Goal: Information Seeking & Learning: Find specific fact

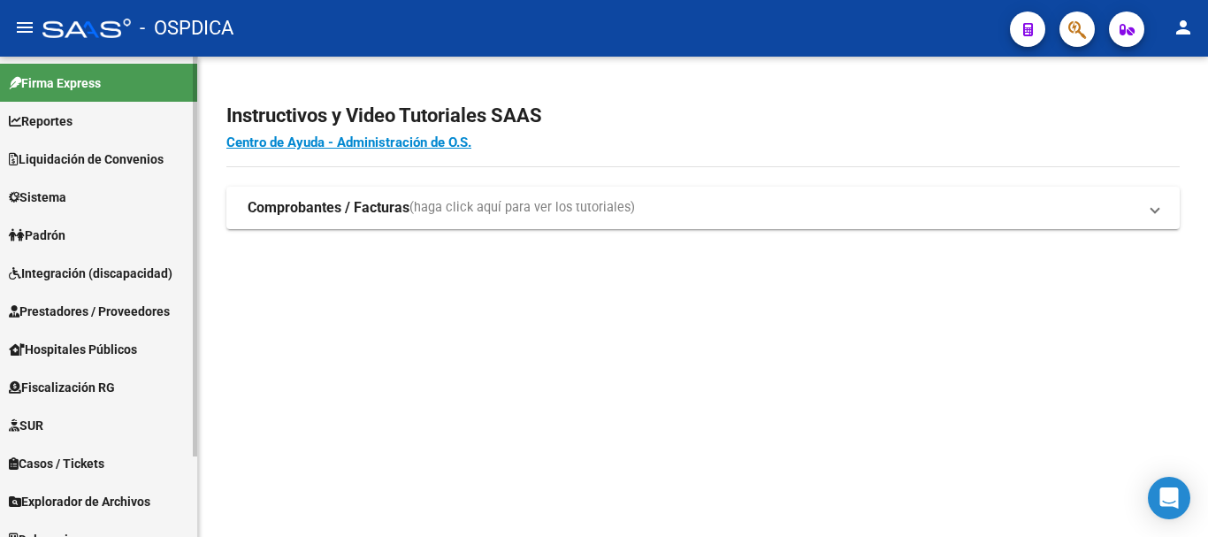
click at [100, 241] on link "Padrón" at bounding box center [98, 235] width 197 height 38
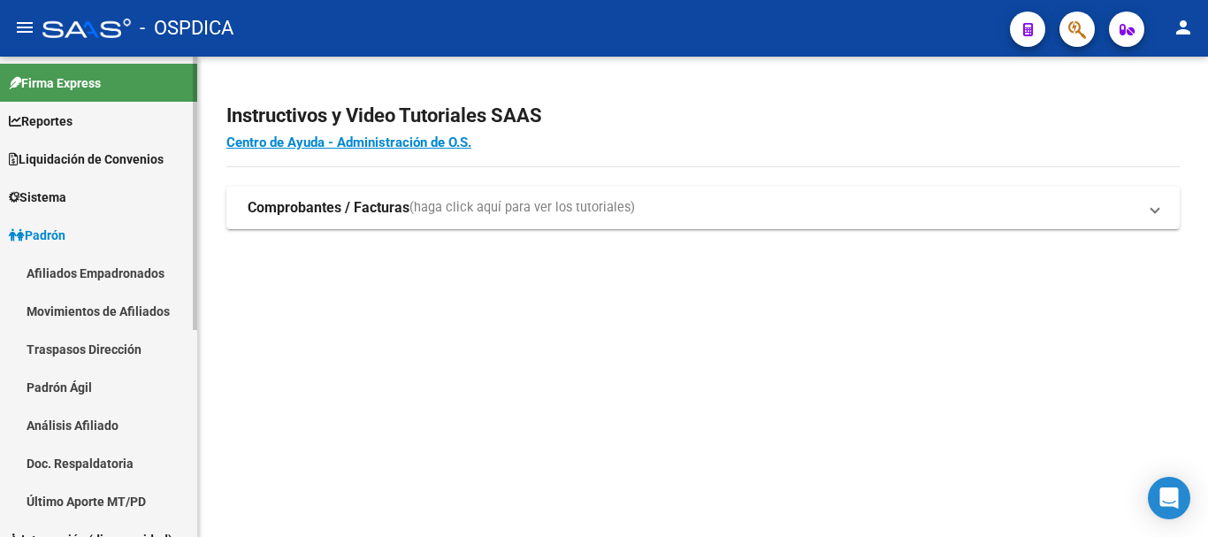
click at [80, 392] on link "Padrón Ágil" at bounding box center [98, 387] width 197 height 38
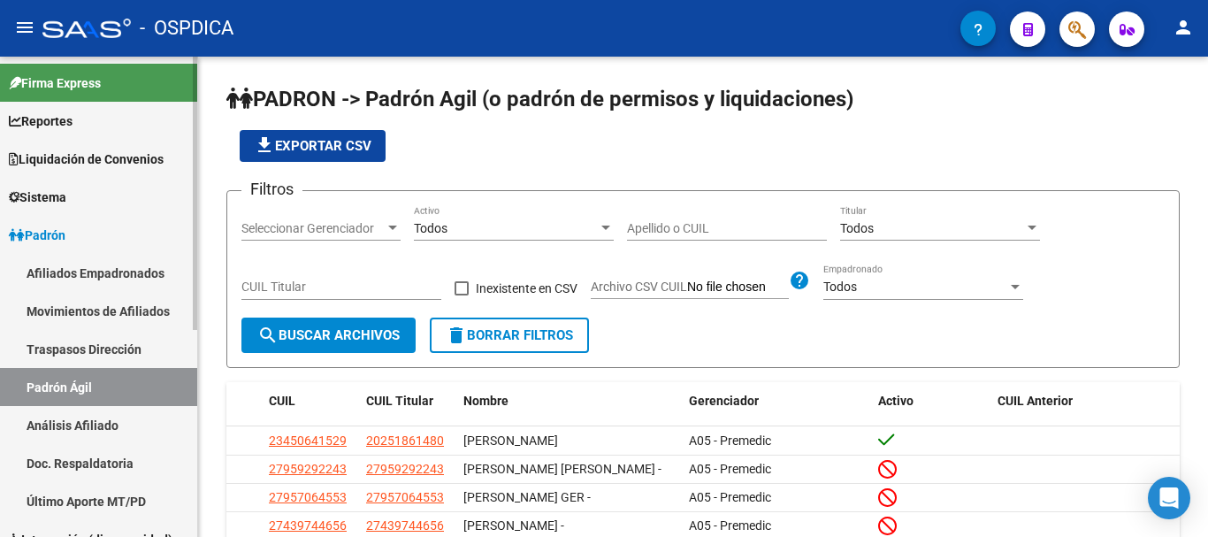
drag, startPoint x: 64, startPoint y: 443, endPoint x: 114, endPoint y: 437, distance: 50.8
click at [64, 444] on mat-nav-list "Afiliados Empadronados Movimientos de Afiliados Traspasos Dirección Padrón Ágil…" at bounding box center [98, 387] width 197 height 266
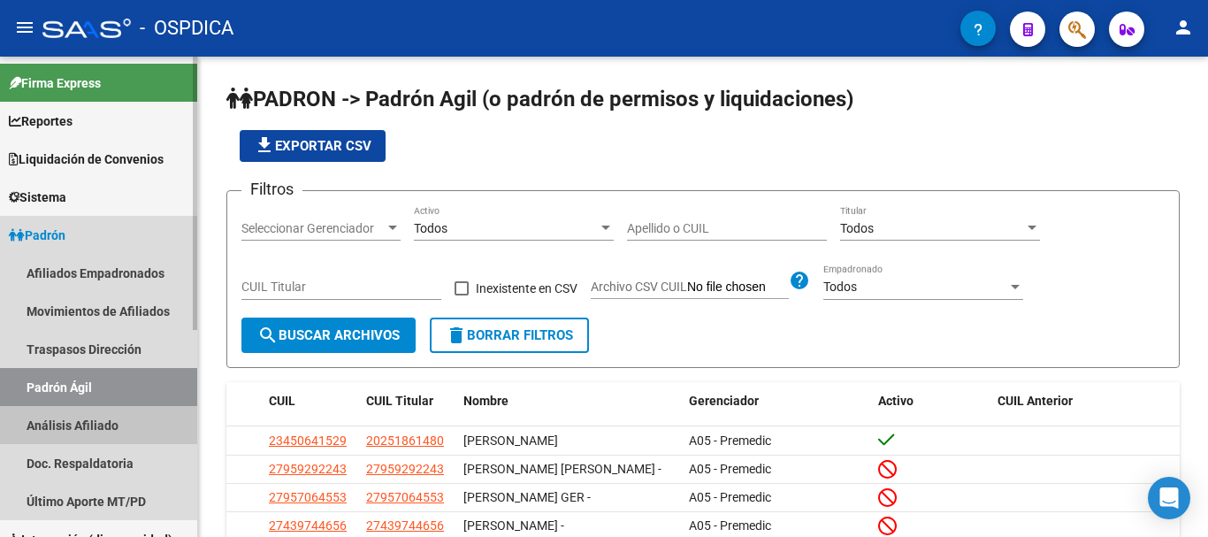
click at [85, 417] on link "Análisis Afiliado" at bounding box center [98, 425] width 197 height 38
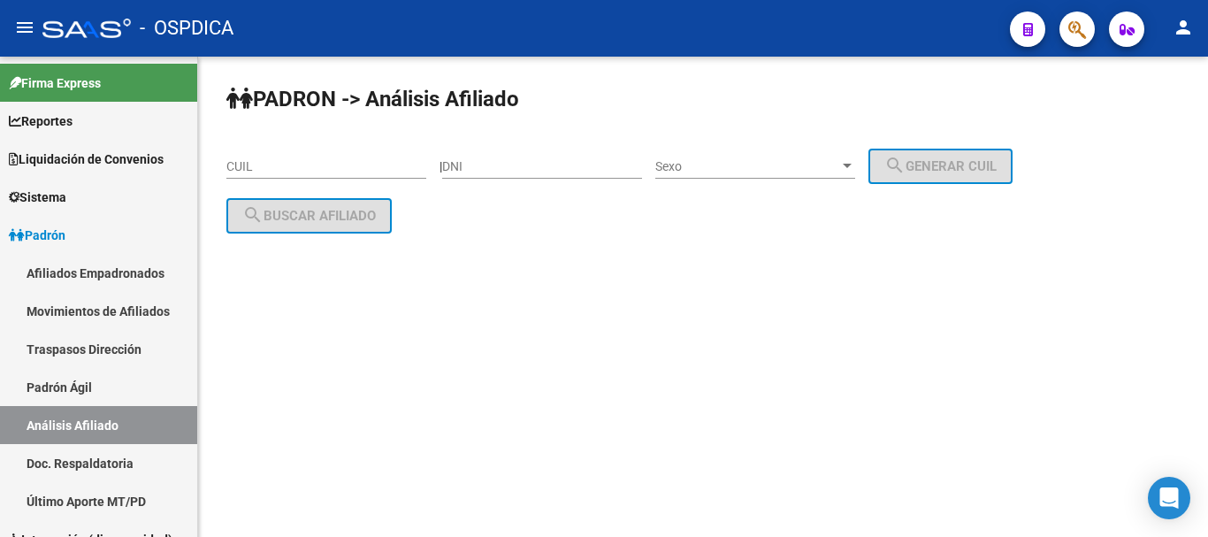
click at [561, 163] on input "DNI" at bounding box center [542, 166] width 200 height 15
paste input "55672974"
type input "55672974"
click at [709, 157] on div "Sexo Sexo" at bounding box center [755, 160] width 200 height 35
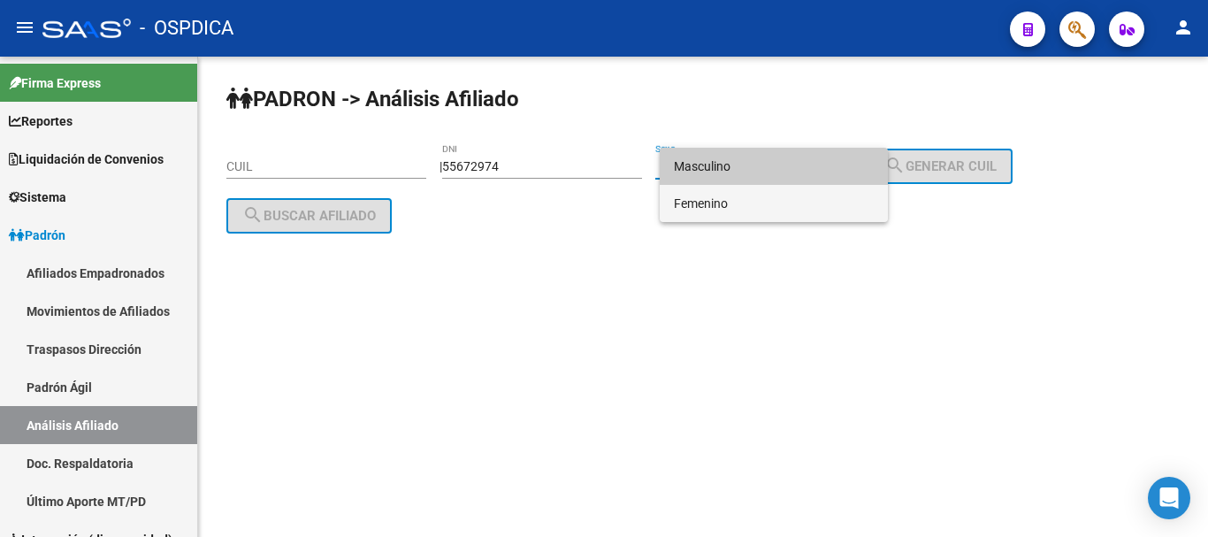
click at [758, 195] on span "Femenino" at bounding box center [774, 203] width 200 height 37
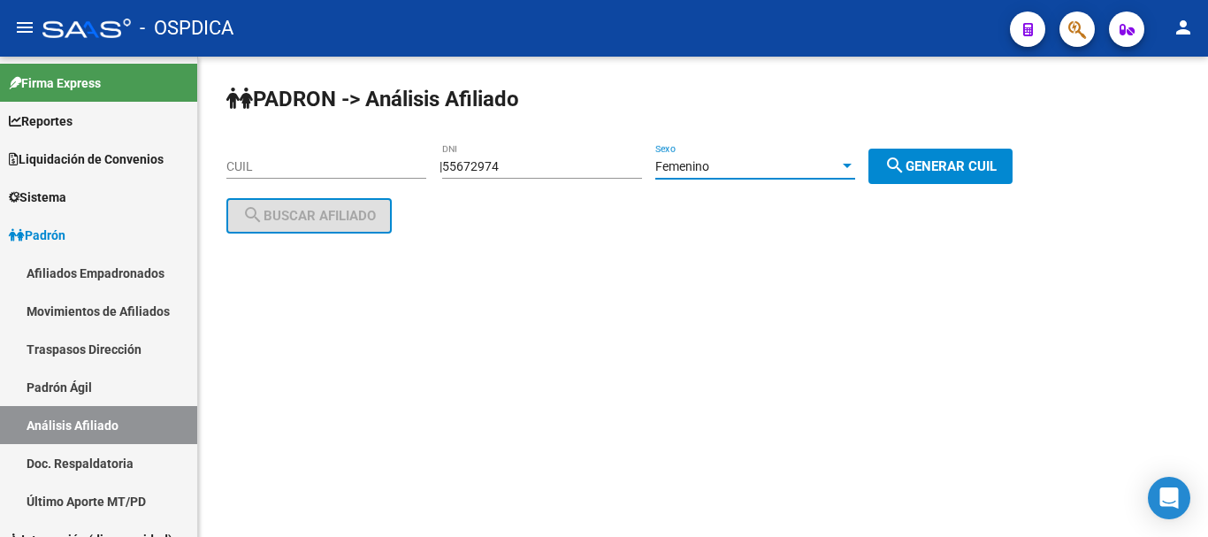
click at [992, 170] on span "search Generar CUIL" at bounding box center [941, 166] width 112 height 16
type input "27-55672974-9"
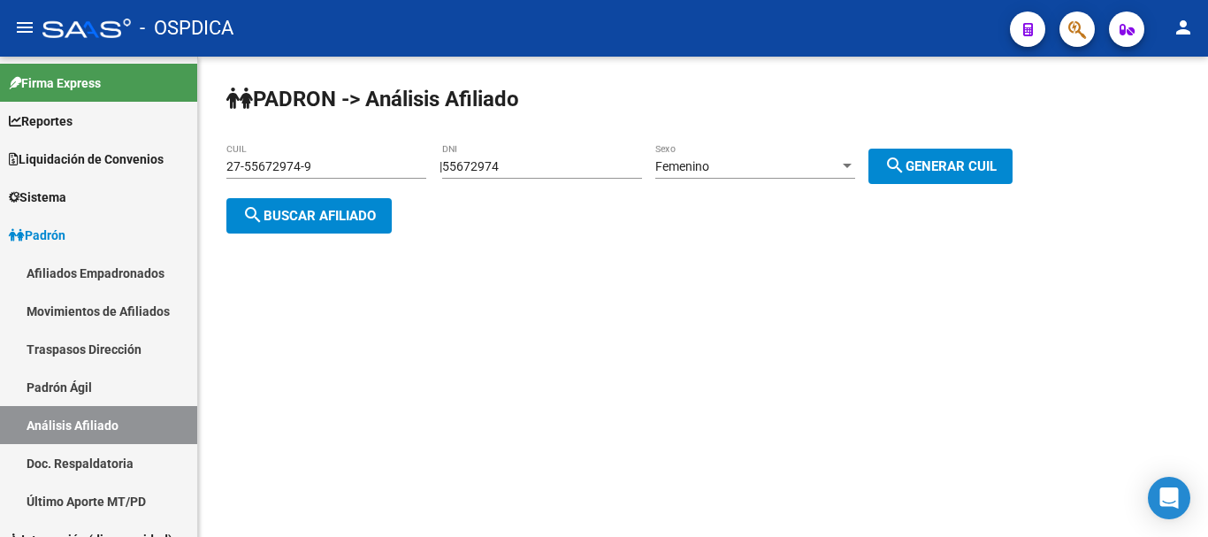
click at [283, 220] on span "search Buscar afiliado" at bounding box center [309, 216] width 134 height 16
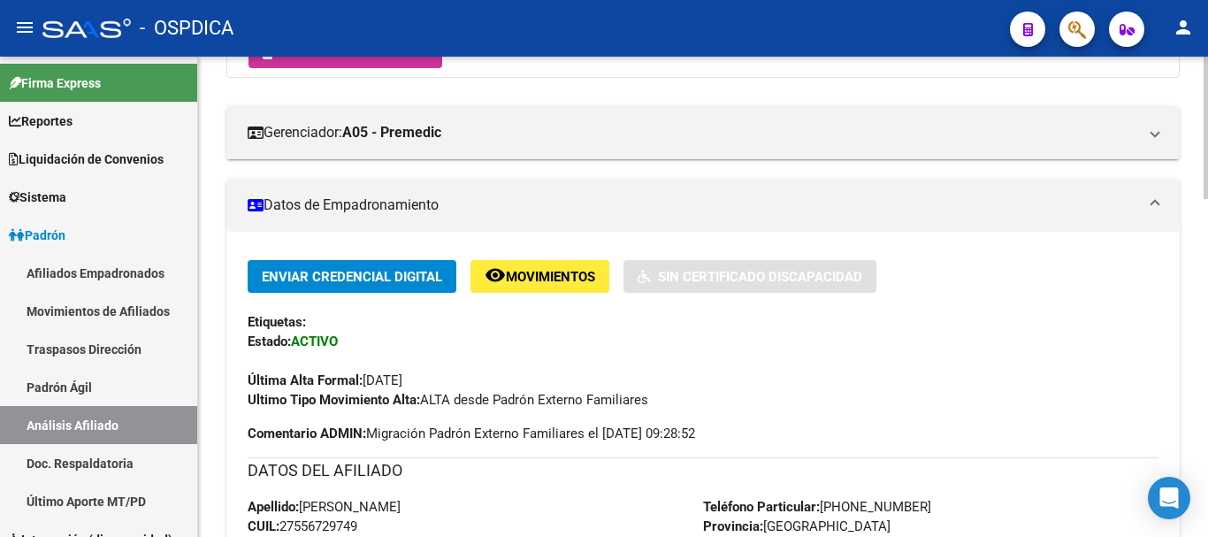
scroll to position [442, 0]
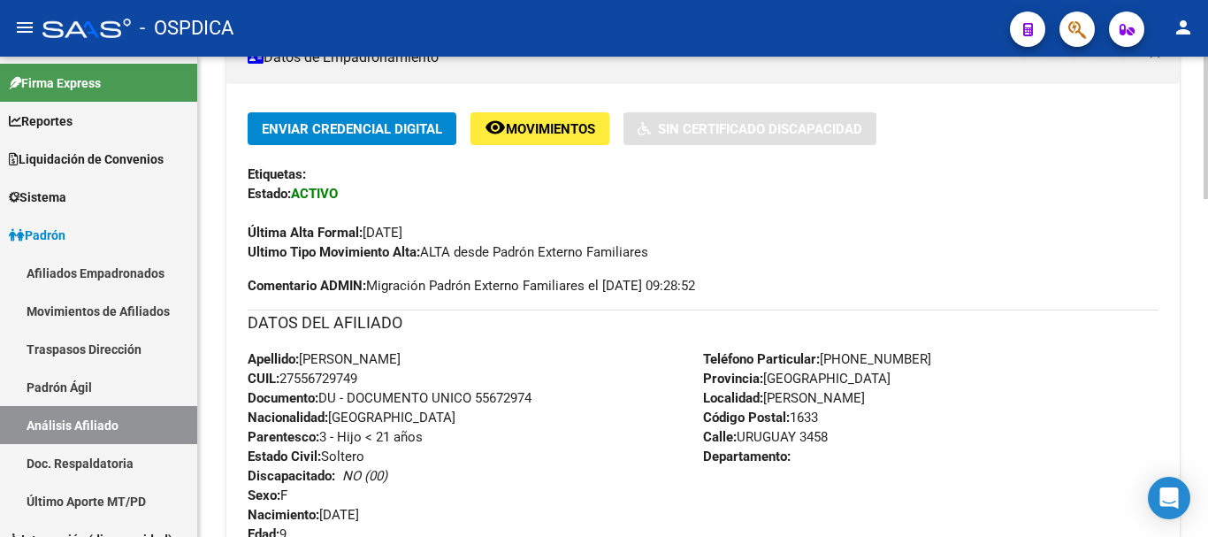
click at [803, 400] on span "Localidad: [PERSON_NAME]" at bounding box center [784, 398] width 162 height 16
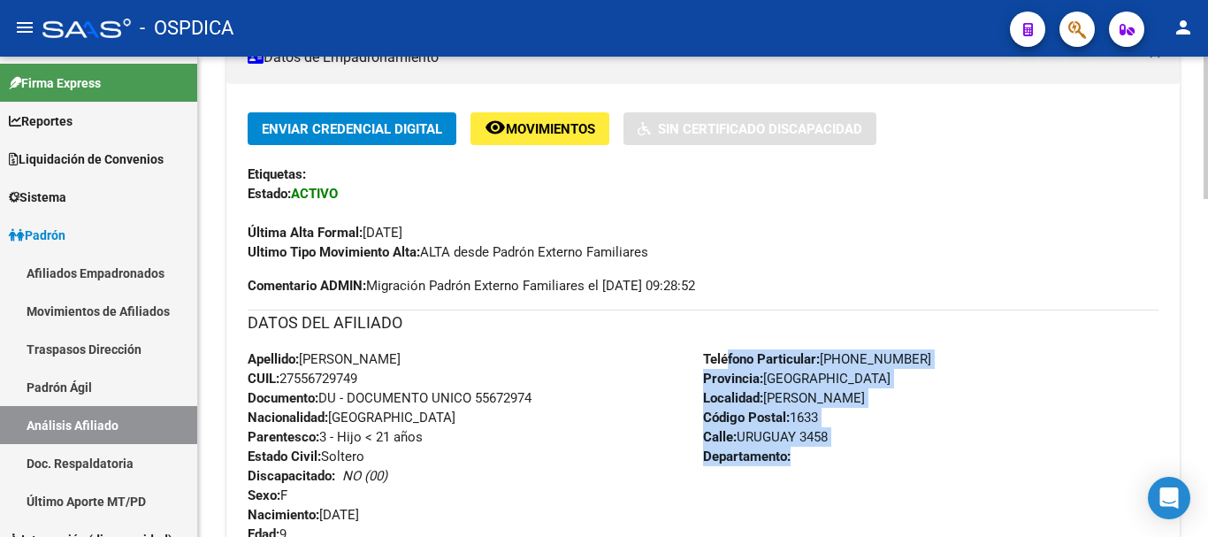
drag, startPoint x: 785, startPoint y: 421, endPoint x: 815, endPoint y: 460, distance: 49.2
click at [815, 460] on div "Teléfono Particular: [PHONE_NUMBER] Provincia: [GEOGRAPHIC_DATA] Localidad: [PE…" at bounding box center [931, 446] width 456 height 195
drag, startPoint x: 825, startPoint y: 462, endPoint x: 709, endPoint y: 356, distance: 157.1
click at [709, 356] on div "Teléfono Particular: [PHONE_NUMBER] Provincia: [GEOGRAPHIC_DATA] Localidad: [PE…" at bounding box center [931, 446] width 456 height 195
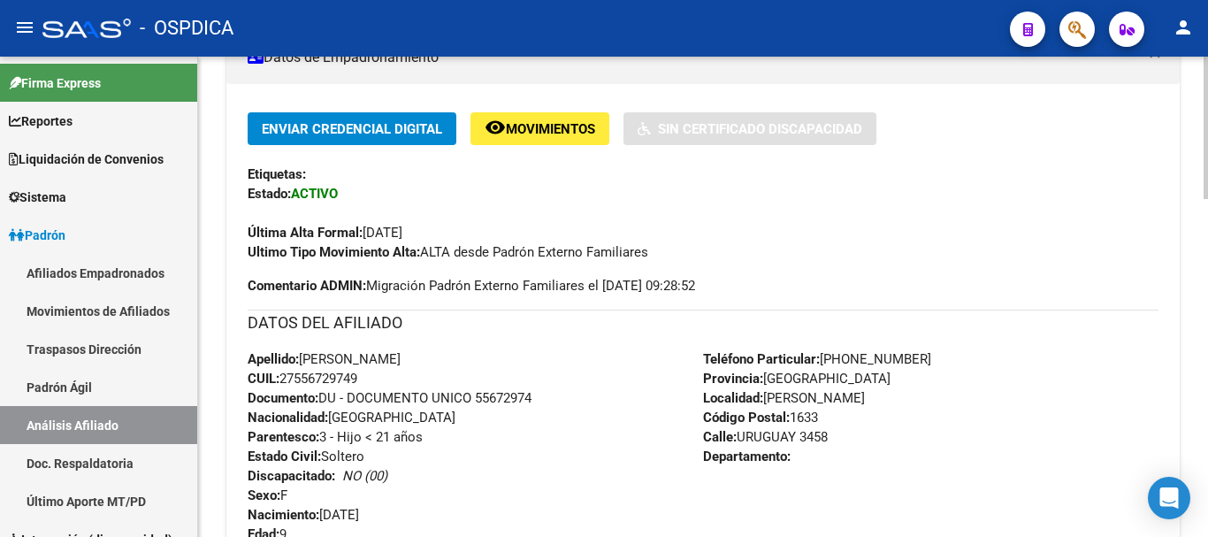
click at [707, 353] on strong "Teléfono Particular:" at bounding box center [761, 359] width 117 height 16
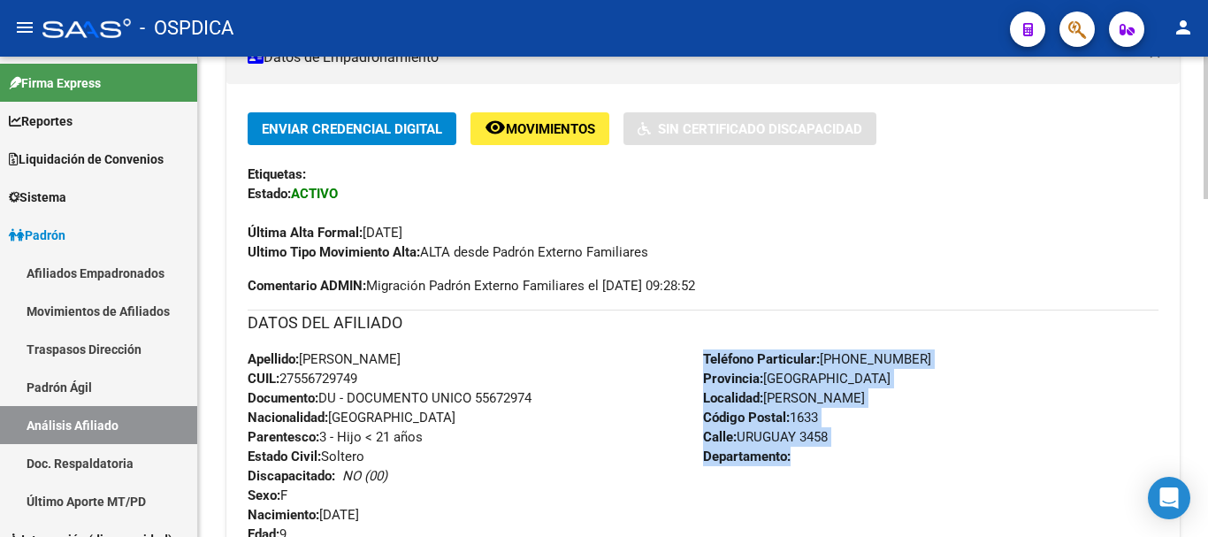
drag, startPoint x: 703, startPoint y: 353, endPoint x: 807, endPoint y: 462, distance: 150.2
click at [807, 462] on div "Teléfono Particular: [PHONE_NUMBER] Provincia: [GEOGRAPHIC_DATA] Localidad: [PE…" at bounding box center [931, 446] width 456 height 195
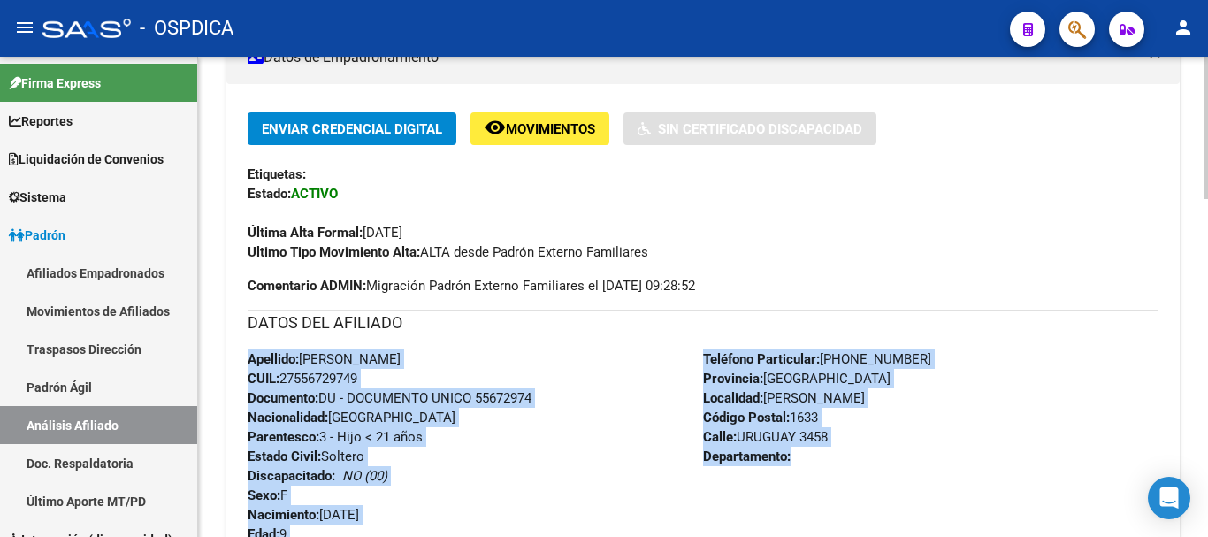
drag, startPoint x: 841, startPoint y: 465, endPoint x: 695, endPoint y: 335, distance: 195.5
click at [695, 335] on div "DATOS DEL AFILIADO Apellido: [PERSON_NAME] CUIL: 27556729749 Documento: DU - DO…" at bounding box center [703, 427] width 911 height 234
click at [844, 386] on div "Teléfono Particular: [PHONE_NUMBER] Provincia: [GEOGRAPHIC_DATA] Localidad: [PE…" at bounding box center [931, 446] width 456 height 195
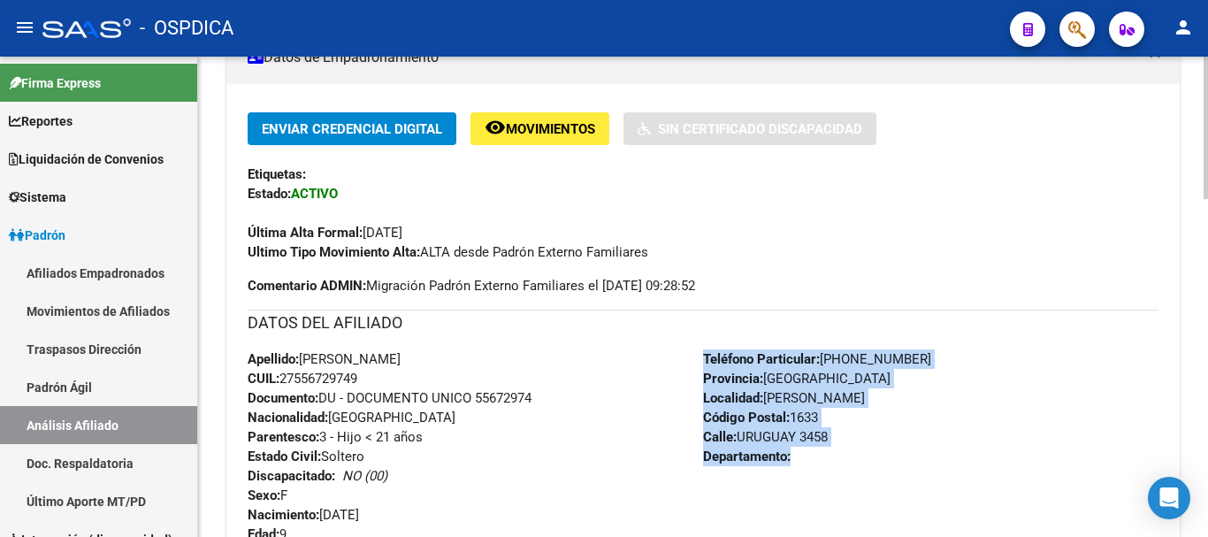
drag, startPoint x: 795, startPoint y: 456, endPoint x: 706, endPoint y: 351, distance: 138.1
click at [706, 351] on div "Teléfono Particular: [PHONE_NUMBER] Provincia: [GEOGRAPHIC_DATA] Localidad: [PE…" at bounding box center [931, 446] width 456 height 195
click at [896, 468] on div "Teléfono Particular: [PHONE_NUMBER] Provincia: [GEOGRAPHIC_DATA] Localidad: [PE…" at bounding box center [931, 446] width 456 height 195
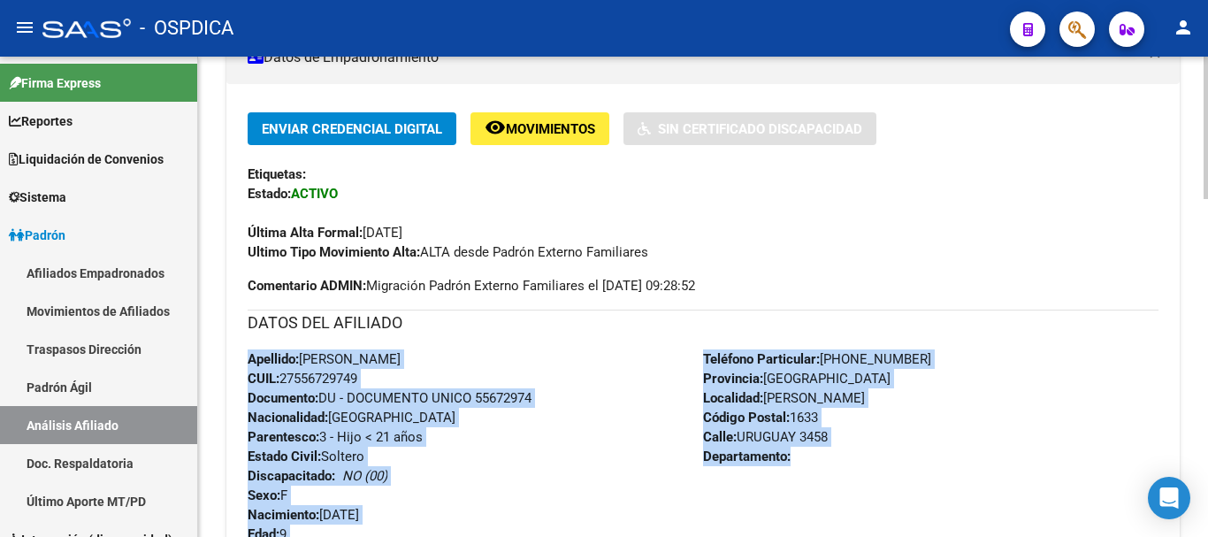
drag, startPoint x: 836, startPoint y: 467, endPoint x: 693, endPoint y: 353, distance: 183.2
click at [686, 345] on div "DATOS DEL AFILIADO Apellido: [PERSON_NAME] CUIL: 27556729749 Documento: DU - DO…" at bounding box center [703, 427] width 911 height 234
click at [712, 362] on strong "Teléfono Particular:" at bounding box center [761, 359] width 117 height 16
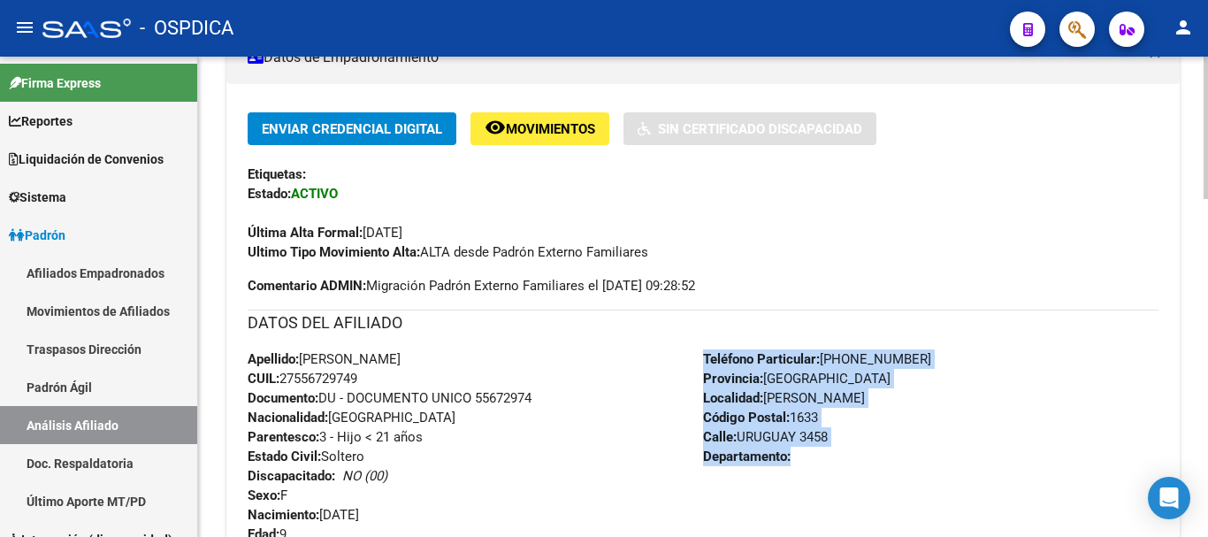
drag, startPoint x: 706, startPoint y: 355, endPoint x: 798, endPoint y: 465, distance: 143.8
click at [798, 465] on div "Teléfono Particular: [PHONE_NUMBER] Provincia: [GEOGRAPHIC_DATA] Localidad: [PE…" at bounding box center [931, 446] width 456 height 195
click at [819, 447] on div "Teléfono Particular: [PHONE_NUMBER] Provincia: [GEOGRAPHIC_DATA] Localidad: [PE…" at bounding box center [931, 446] width 456 height 195
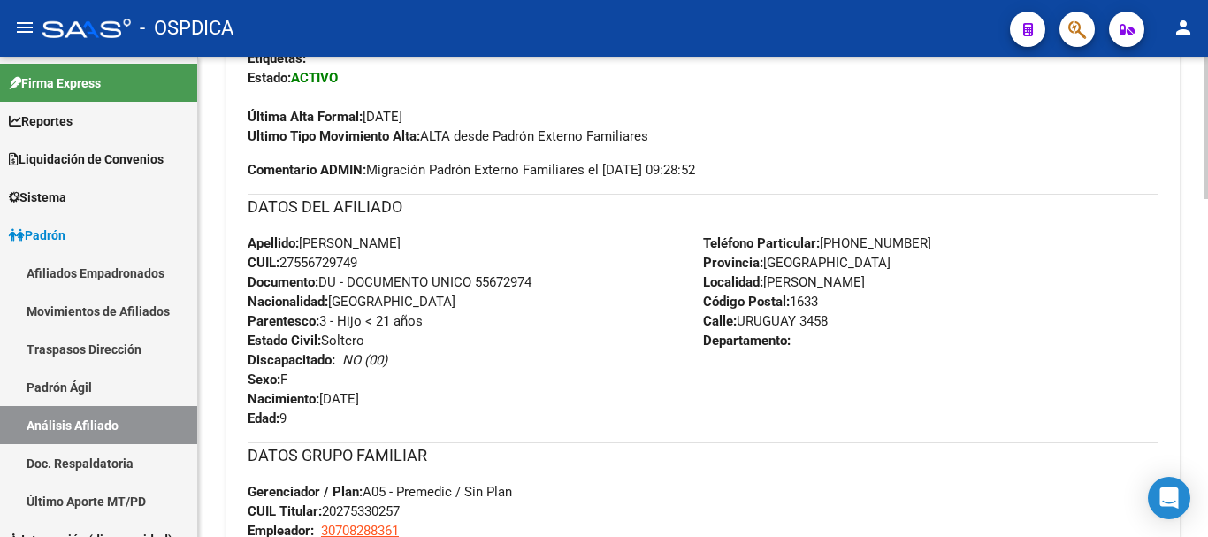
scroll to position [590, 0]
